Goal: Navigation & Orientation: Find specific page/section

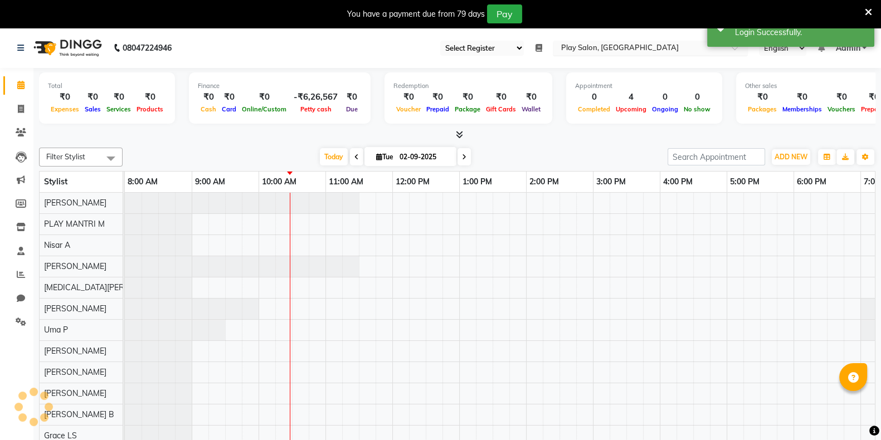
select select "89"
select select "en"
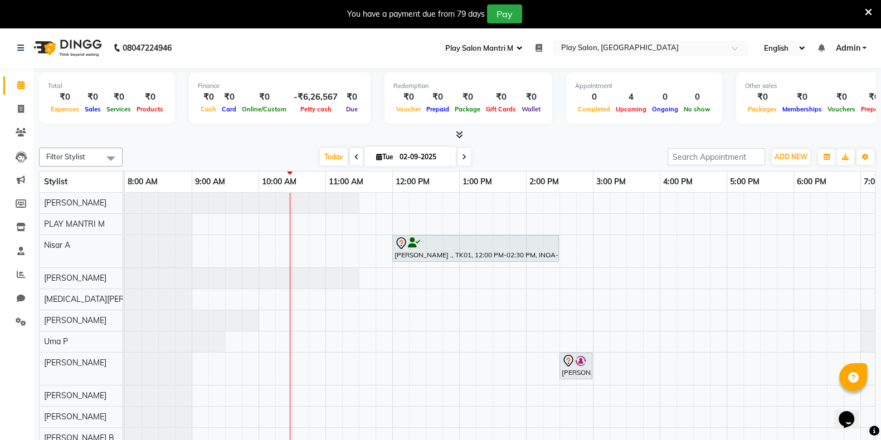
click at [868, 12] on icon at bounding box center [868, 12] width 7 height 10
